Goal: Task Accomplishment & Management: Complete application form

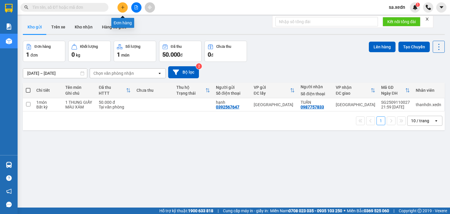
click at [121, 4] on button at bounding box center [122, 7] width 10 height 10
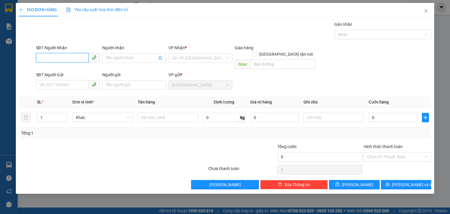
click at [61, 57] on input "SĐT Người Nhận" at bounding box center [62, 57] width 52 height 9
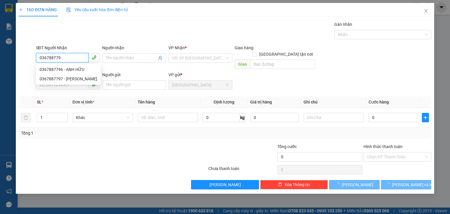
type input "0367887796"
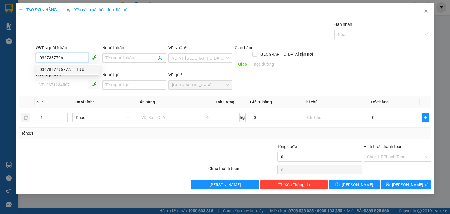
click at [64, 66] on div "0367887796 - ANH HỮU" at bounding box center [68, 69] width 57 height 6
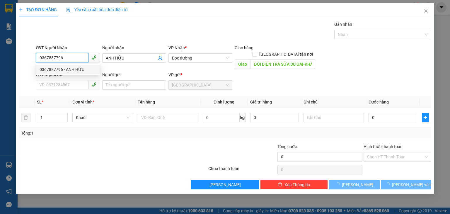
type input "ANH HỮU"
type input "ĐỐI DIỆN TRÀ SỮA DU OAI-KHÁNH SƠN"
type input "450.000"
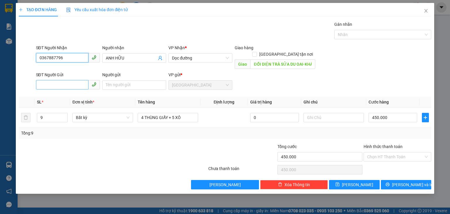
type input "0367887796"
click at [65, 80] on input "SĐT Người Gửi" at bounding box center [62, 84] width 52 height 9
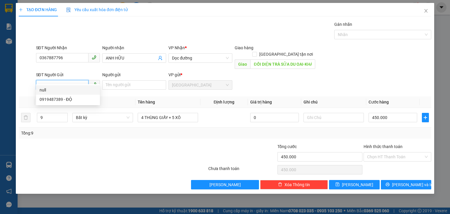
click at [71, 80] on input "SĐT Người Gửi" at bounding box center [62, 84] width 52 height 9
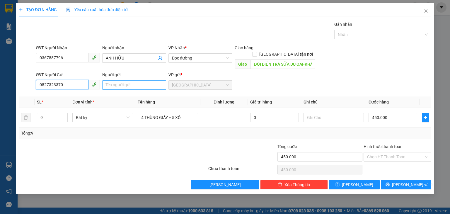
type input "0827323370"
click at [109, 80] on input "Người gửi" at bounding box center [134, 84] width 64 height 9
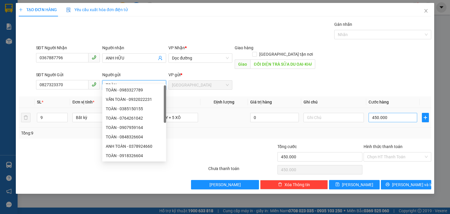
type input "TOÀN"
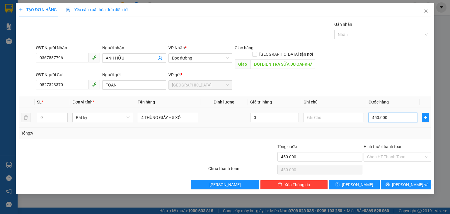
type input "0"
type input "05"
type input "5"
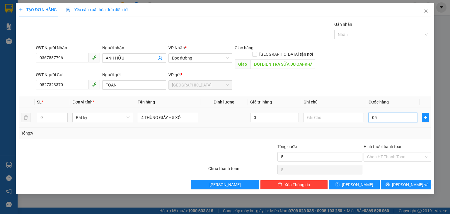
type input "050"
type input "50"
type input "050"
type input "50.000"
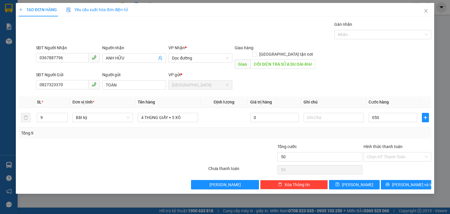
type input "50.000"
click at [387, 130] on div "Tổng: 9" at bounding box center [225, 133] width 408 height 6
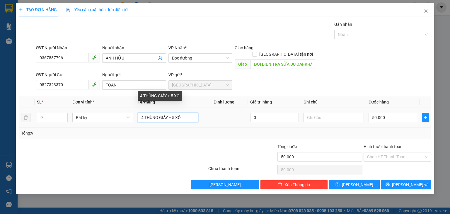
click at [184, 113] on input "4 THÙNG GIẤY + 5 XÔ" at bounding box center [168, 117] width 60 height 9
type input "4"
type input "1 THÙNG GIẤY"
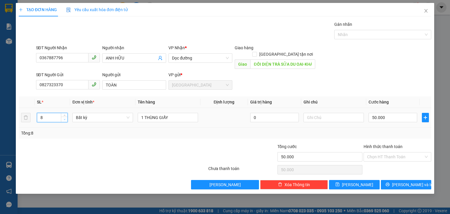
click at [64, 118] on icon "down" at bounding box center [65, 119] width 2 height 2
click at [64, 119] on icon "down" at bounding box center [65, 119] width 2 height 1
click at [64, 118] on icon "down" at bounding box center [65, 119] width 2 height 2
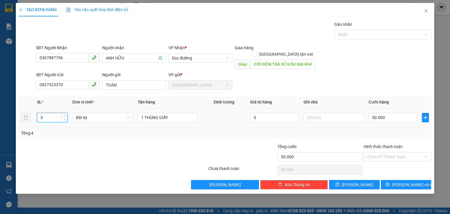
click at [62, 117] on span "Decrease Value" at bounding box center [64, 119] width 6 height 5
type input "1"
click at [62, 117] on span "Decrease Value" at bounding box center [64, 119] width 6 height 5
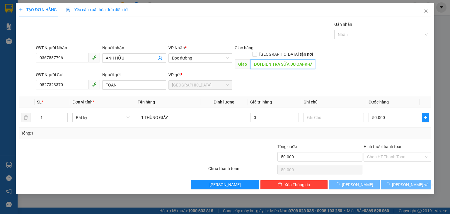
click at [313, 59] on input "ĐỐI DIỆN TRÀ SỮA DU OAI-KHÁNH SƠN" at bounding box center [282, 63] width 65 height 9
type input "0"
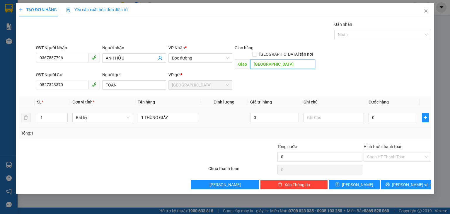
type input "[GEOGRAPHIC_DATA]"
click at [369, 109] on td "0" at bounding box center [392, 118] width 53 height 20
click at [371, 113] on input "0" at bounding box center [393, 117] width 49 height 9
type input "5"
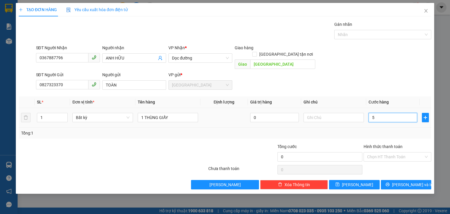
type input "5"
type input "50"
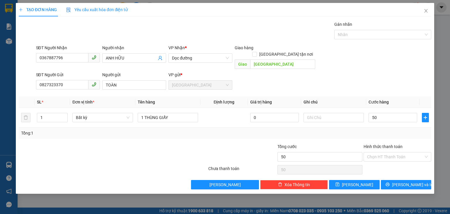
type input "50.000"
drag, startPoint x: 366, startPoint y: 121, endPoint x: 383, endPoint y: 141, distance: 26.4
click at [367, 127] on div "Tổng: 1" at bounding box center [225, 132] width 412 height 11
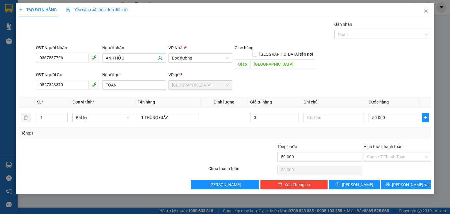
click at [367, 172] on div "Transit Pickup Surcharge Ids Transit Deliver Surcharge Ids Transit Deliver Surc…" at bounding box center [225, 105] width 412 height 168
click at [340, 182] on icon "save" at bounding box center [337, 184] width 4 height 4
type input "0"
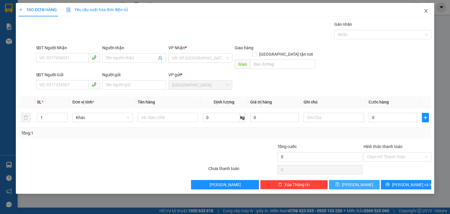
click at [427, 9] on icon "close" at bounding box center [426, 10] width 5 height 5
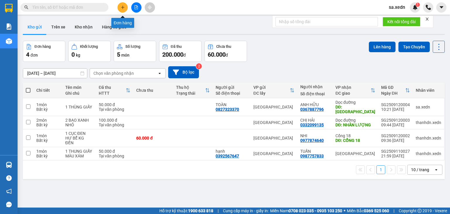
click at [124, 6] on icon "plus" at bounding box center [123, 7] width 4 height 4
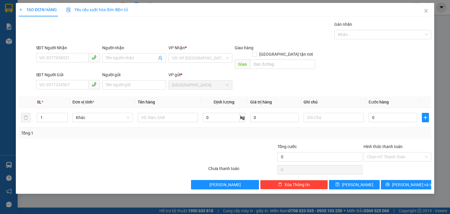
click at [441, 17] on div "TẠO ĐƠN HÀNG Yêu cầu xuất hóa đơn điện tử Transit Pickup Surcharge Ids Transit …" at bounding box center [225, 107] width 450 height 214
drag, startPoint x: 425, startPoint y: 10, endPoint x: 328, endPoint y: 14, distance: 96.8
click at [425, 10] on icon "close" at bounding box center [426, 10] width 5 height 5
